Goal: Task Accomplishment & Management: Complete application form

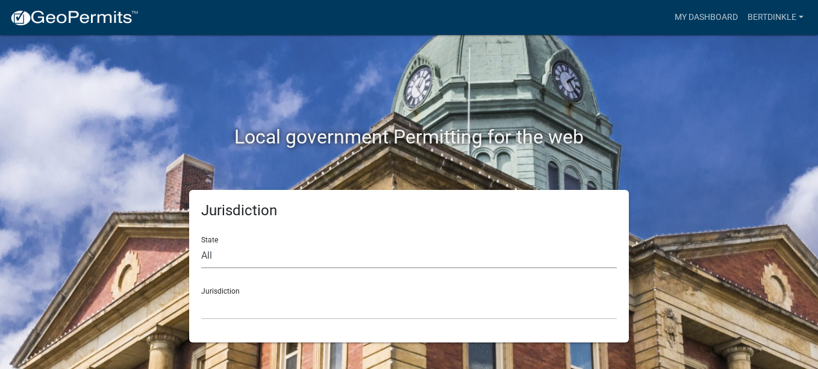
click at [212, 255] on select "All [US_STATE] [US_STATE] [US_STATE] [US_STATE] [US_STATE] [US_STATE] [US_STATE…" at bounding box center [409, 255] width 416 height 25
select select "[US_STATE]"
click at [201, 243] on select "All [US_STATE] [US_STATE] [US_STATE] [US_STATE] [US_STATE] [US_STATE] [US_STATE…" at bounding box center [409, 255] width 416 height 25
click at [239, 298] on select "[GEOGRAPHIC_DATA], [US_STATE] [GEOGRAPHIC_DATA], [US_STATE] [GEOGRAPHIC_DATA], …" at bounding box center [409, 307] width 416 height 25
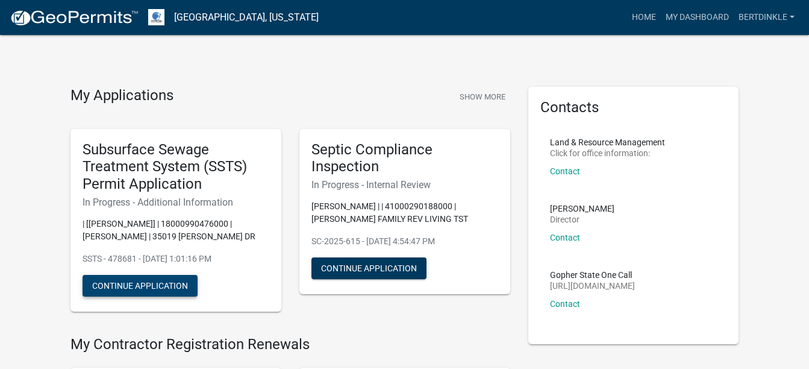
click at [176, 287] on button "Continue Application" at bounding box center [140, 286] width 115 height 22
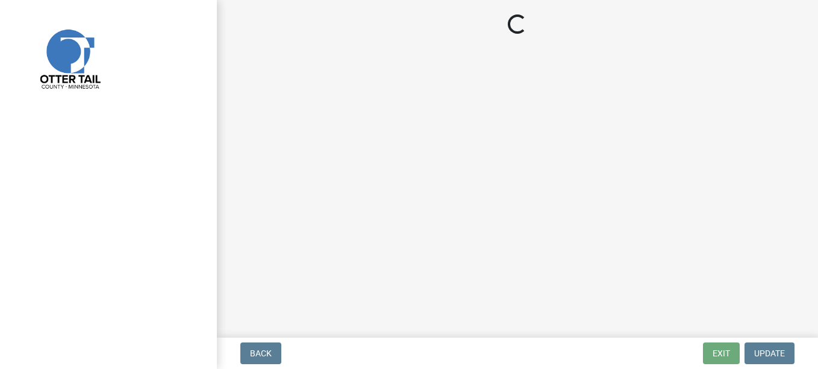
click at [292, 287] on div "Loading..." at bounding box center [409, 184] width 818 height 369
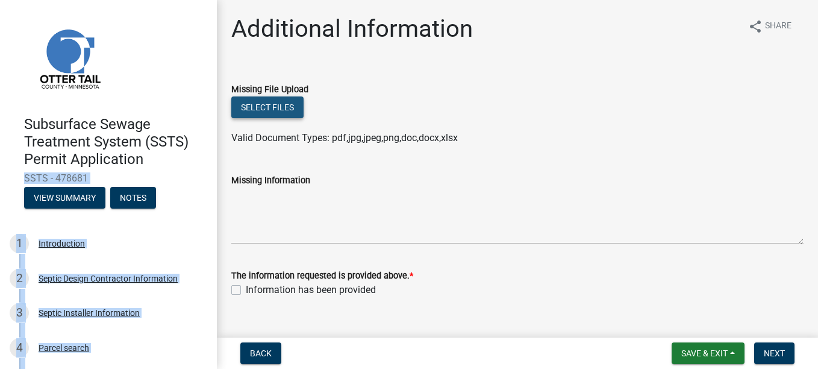
click at [285, 104] on button "Select files" at bounding box center [267, 107] width 72 height 22
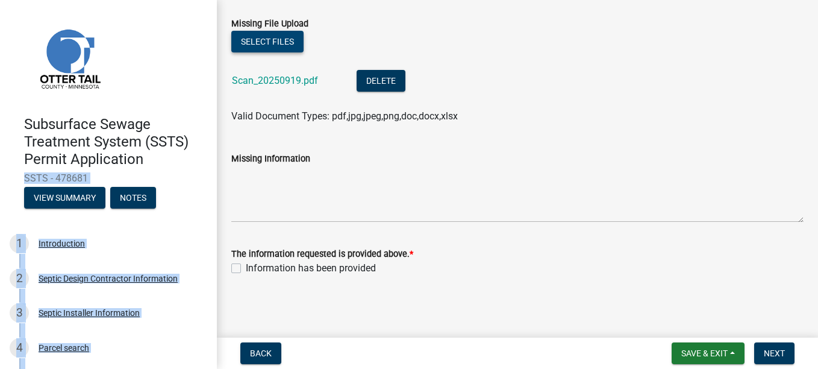
scroll to position [66, 0]
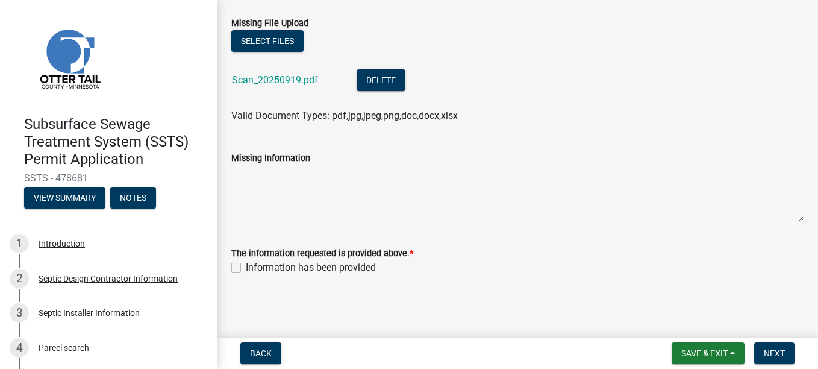
click at [241, 267] on div "Information has been provided" at bounding box center [517, 267] width 572 height 14
click at [246, 267] on label "Information has been provided" at bounding box center [311, 267] width 130 height 14
click at [246, 267] on input "Information has been provided" at bounding box center [250, 264] width 8 height 8
checkbox input "true"
click at [729, 361] on button "Save & Exit" at bounding box center [708, 353] width 73 height 22
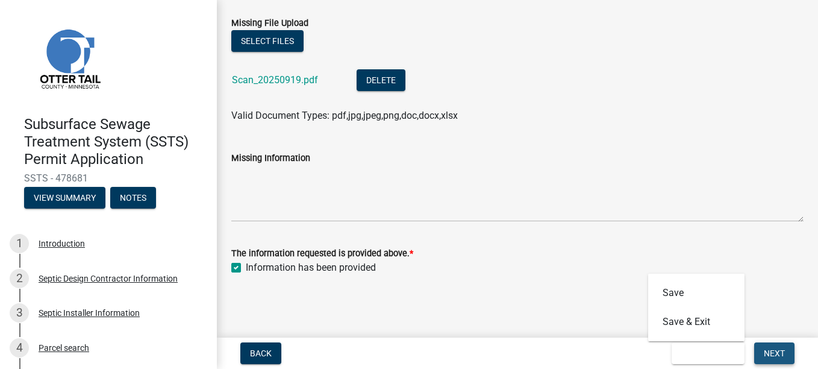
click at [784, 348] on span "Next" at bounding box center [774, 353] width 21 height 10
